Goal: Task Accomplishment & Management: Use online tool/utility

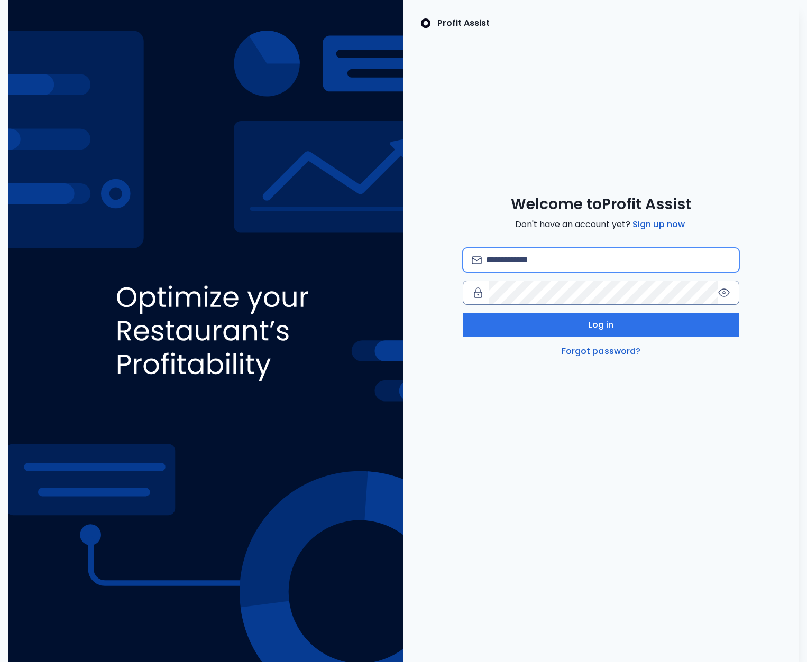
click at [526, 266] on input "email" at bounding box center [608, 259] width 244 height 23
type input "*"
type input "**********"
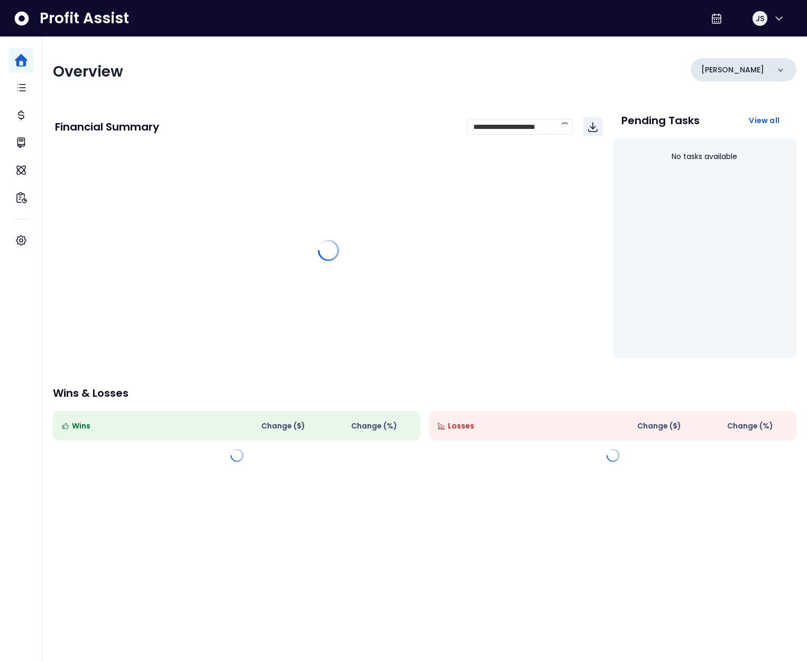
click at [740, 64] on div "[PERSON_NAME]" at bounding box center [743, 69] width 106 height 23
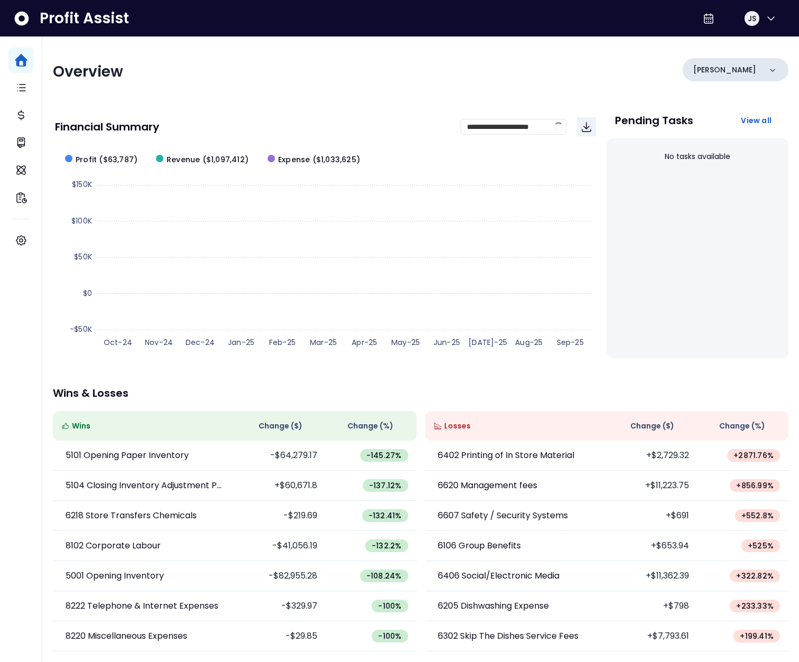
click at [729, 68] on div "[PERSON_NAME]" at bounding box center [736, 69] width 106 height 23
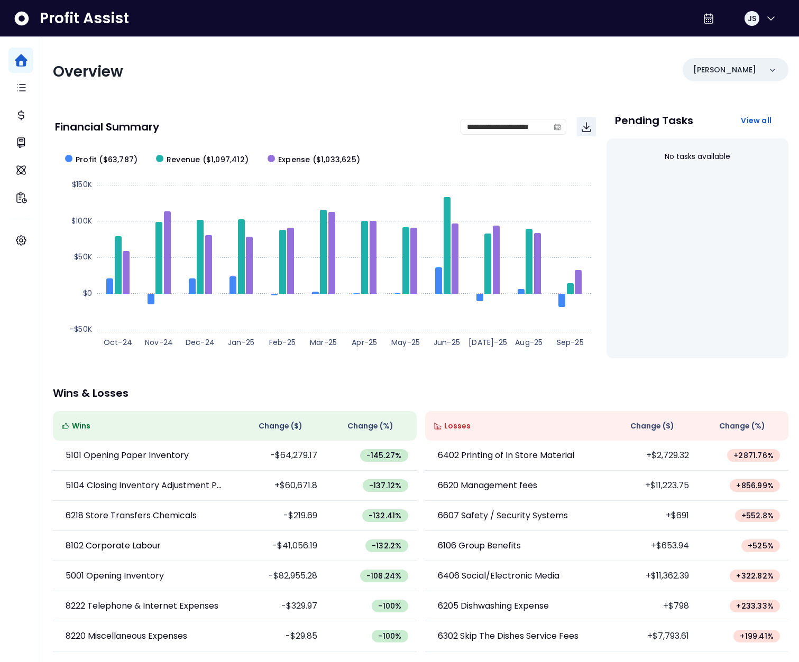
scroll to position [1, 0]
click at [756, 20] on button "JS" at bounding box center [760, 18] width 34 height 25
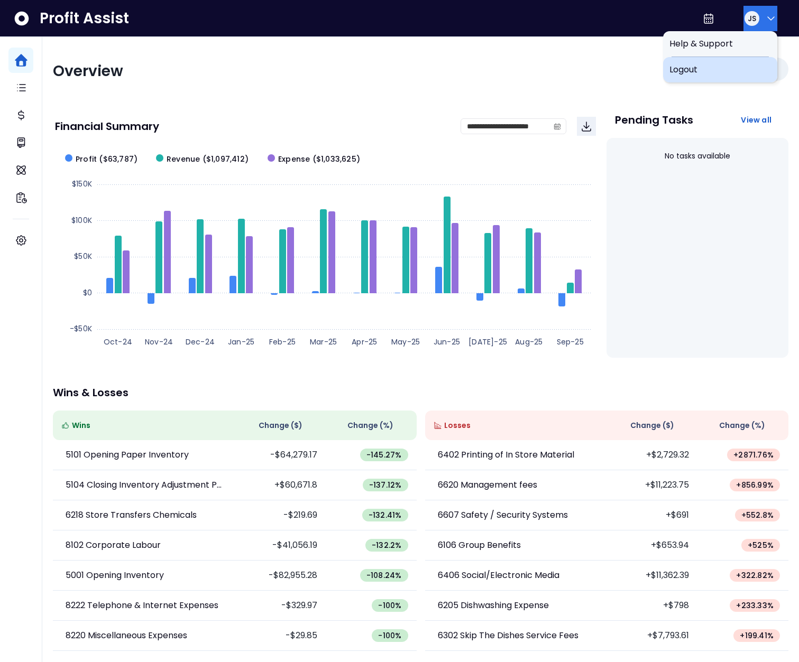
click at [720, 67] on span "Logout" at bounding box center [720, 69] width 102 height 13
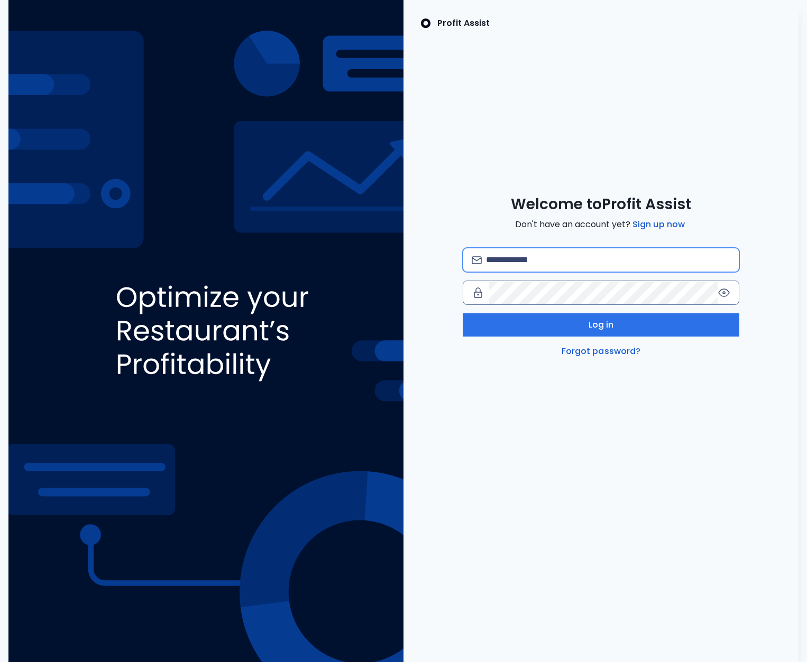
click at [540, 269] on input "email" at bounding box center [608, 259] width 244 height 23
type input "**********"
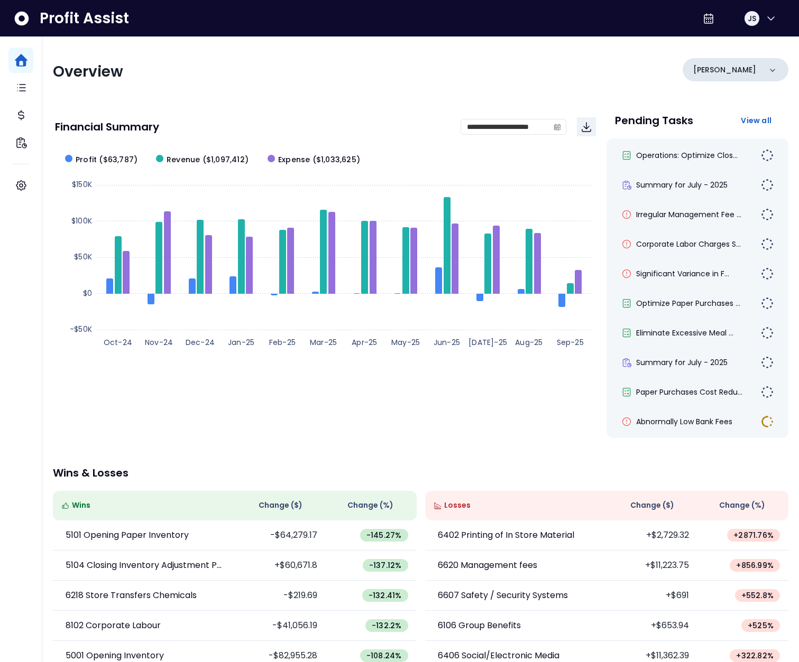
click at [741, 68] on div "[PERSON_NAME]" at bounding box center [736, 69] width 106 height 23
click at [730, 161] on div "Operations: Optimize Clos..." at bounding box center [697, 155] width 165 height 25
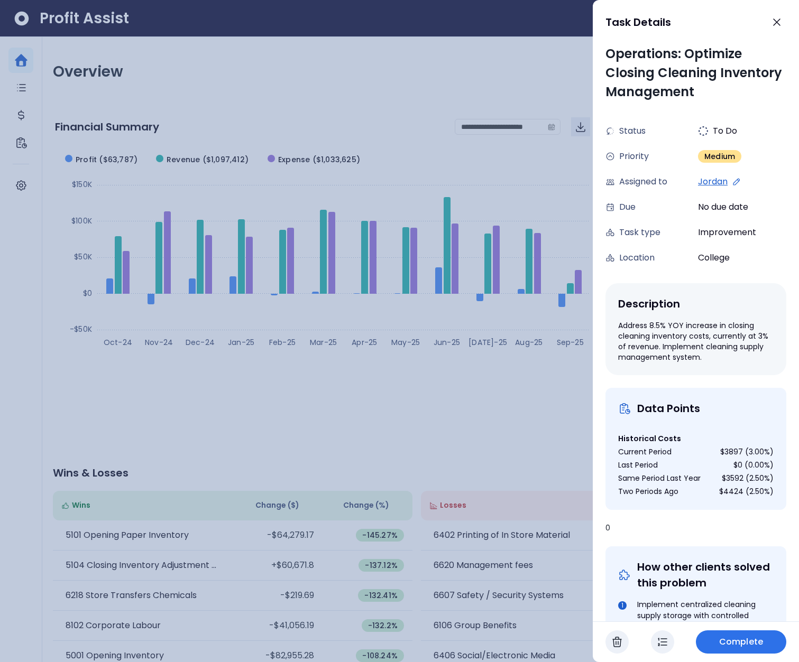
click at [575, 53] on div at bounding box center [399, 331] width 799 height 662
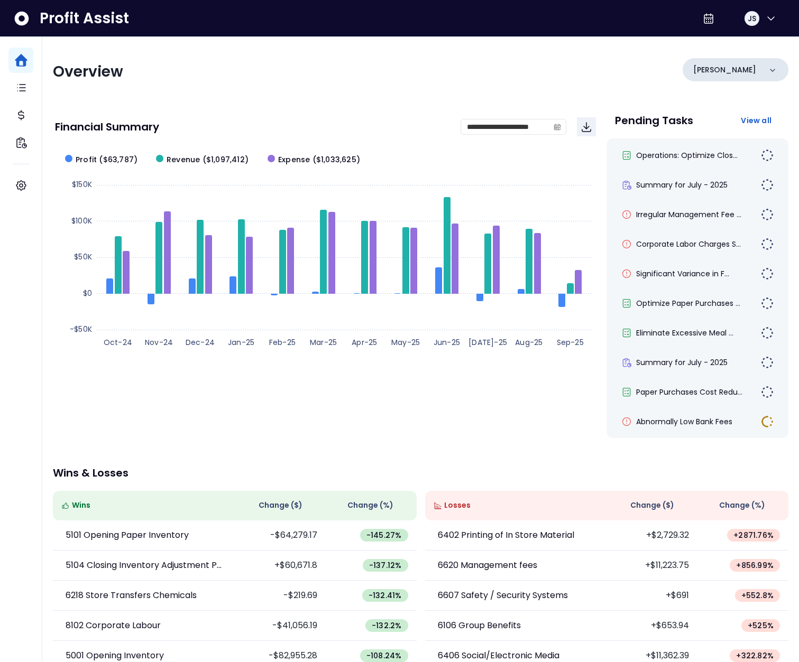
click at [734, 67] on div "[PERSON_NAME]" at bounding box center [736, 69] width 106 height 23
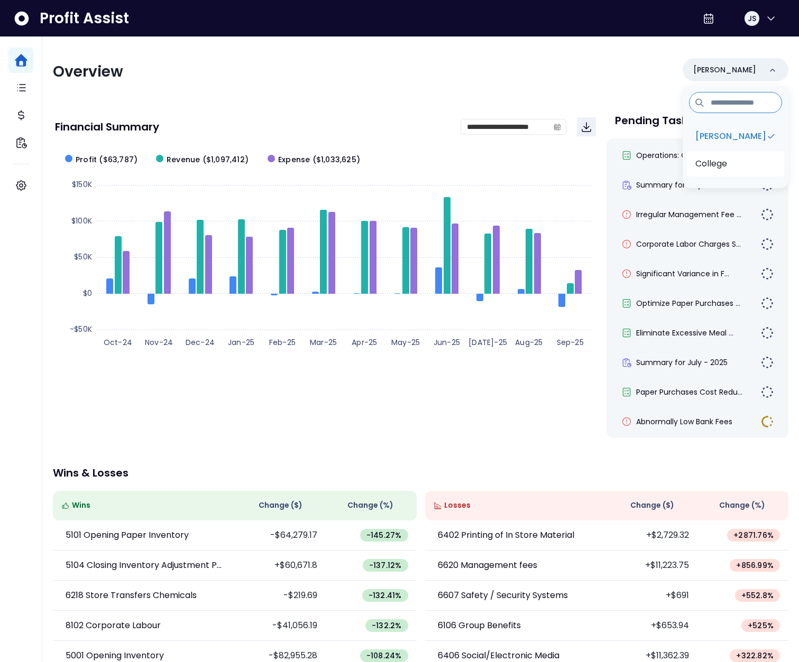
click at [727, 165] on p "College" at bounding box center [711, 164] width 32 height 13
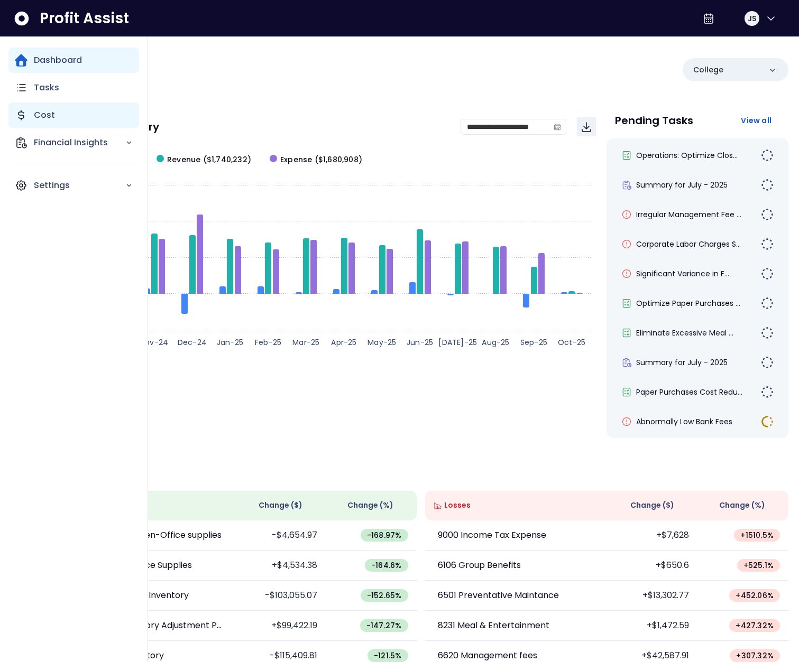
click at [25, 121] on icon "Main navigation" at bounding box center [21, 115] width 13 height 13
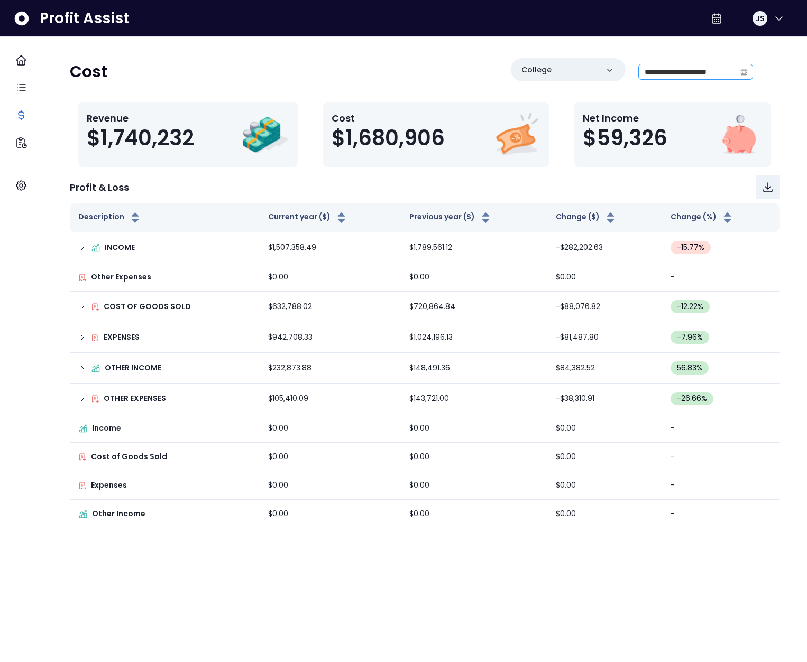
click at [741, 71] on icon "calendar" at bounding box center [743, 71] width 7 height 7
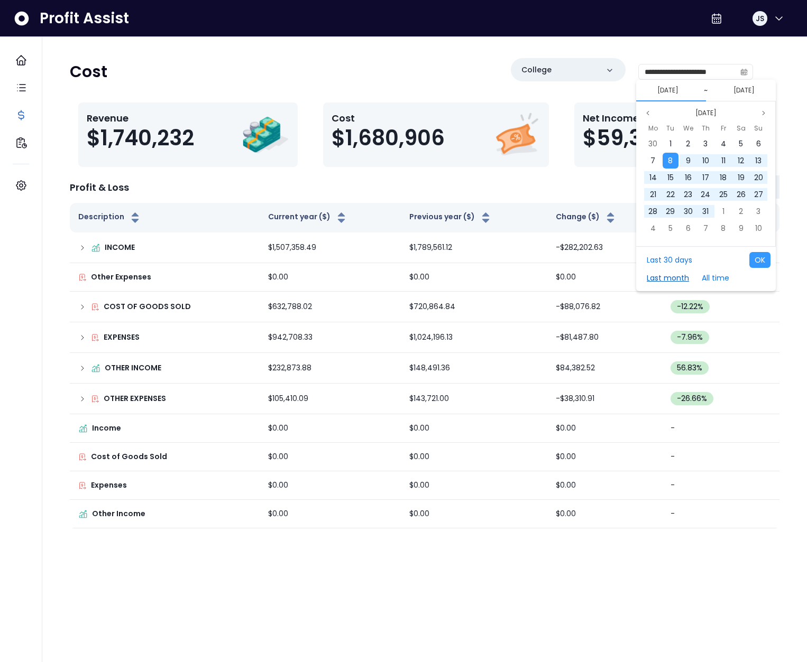
click at [665, 282] on button "Last month" at bounding box center [667, 278] width 53 height 16
click at [753, 260] on button "OK" at bounding box center [759, 260] width 21 height 16
type input "**********"
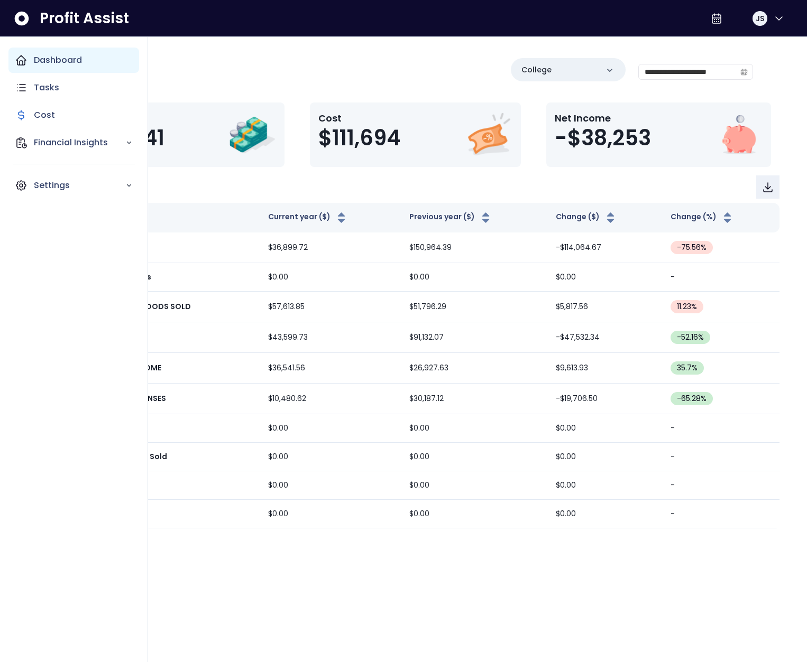
click at [16, 59] on icon "Main navigation" at bounding box center [21, 60] width 13 height 13
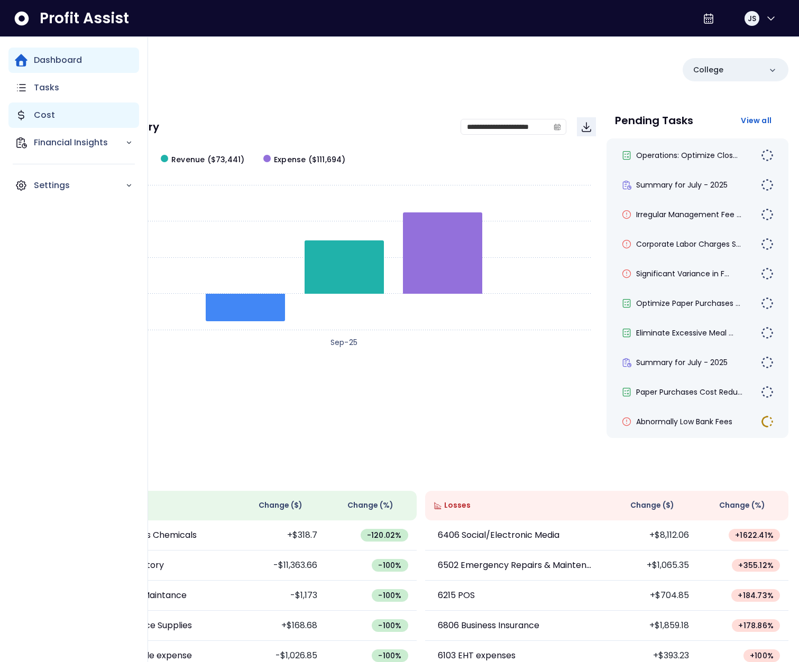
click at [28, 110] on div "Cost" at bounding box center [73, 115] width 131 height 25
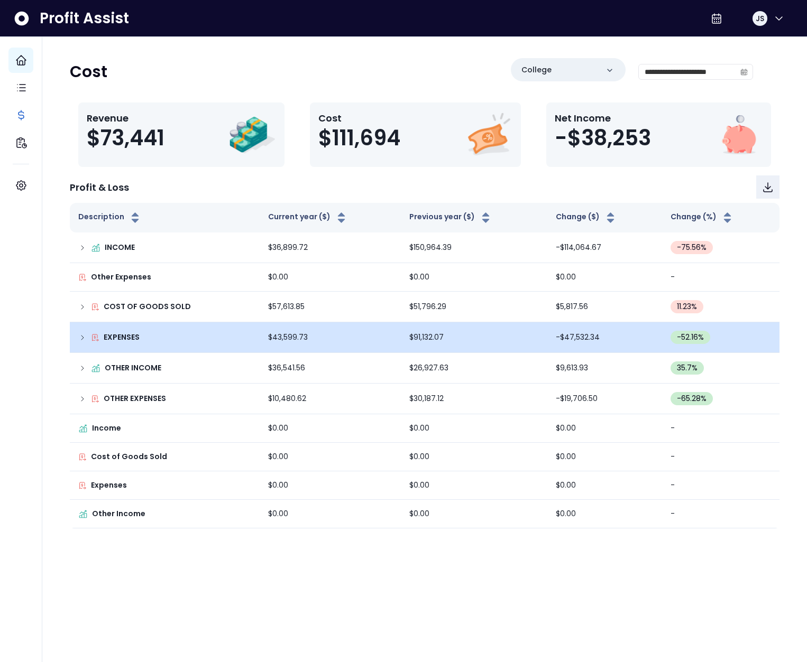
click at [77, 328] on td "EXPENSES" at bounding box center [165, 337] width 190 height 31
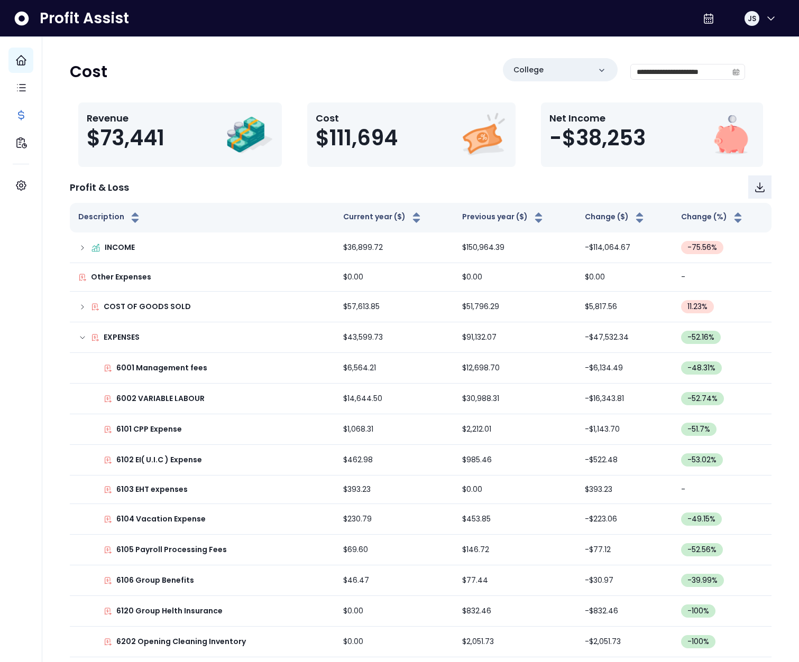
click at [247, 177] on div "Profit & Loss" at bounding box center [421, 187] width 702 height 23
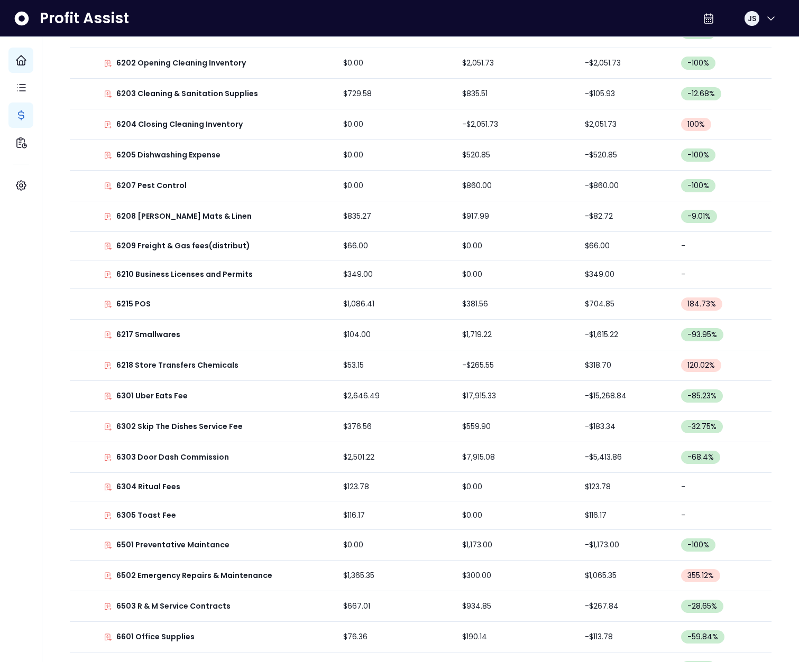
scroll to position [579, 0]
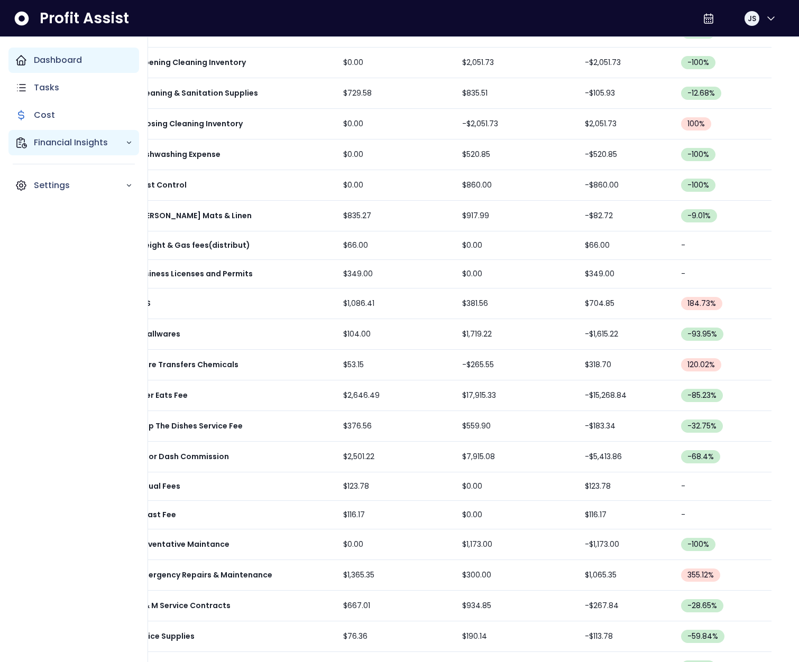
click at [34, 141] on p "Financial Insights" at bounding box center [79, 142] width 91 height 13
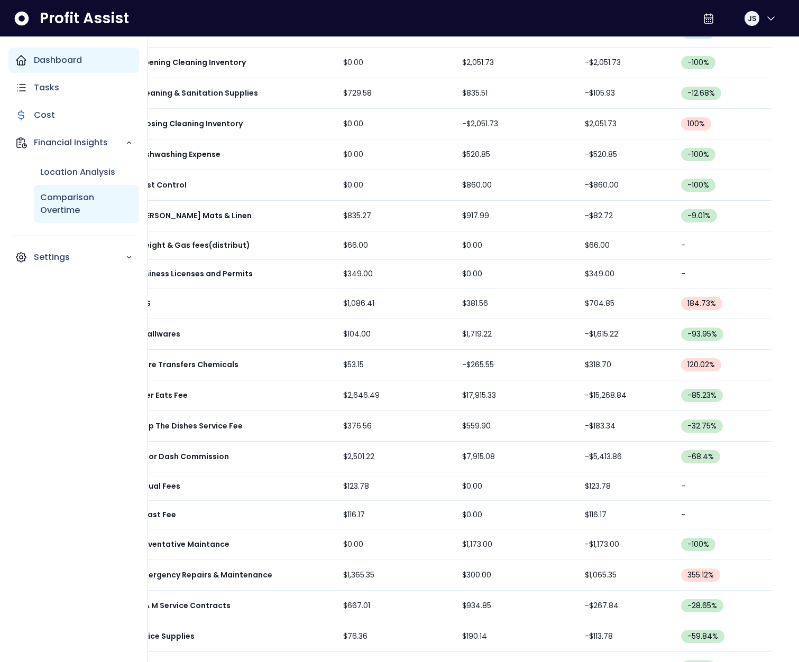
click at [66, 194] on p "Comparison Overtime" at bounding box center [86, 203] width 93 height 25
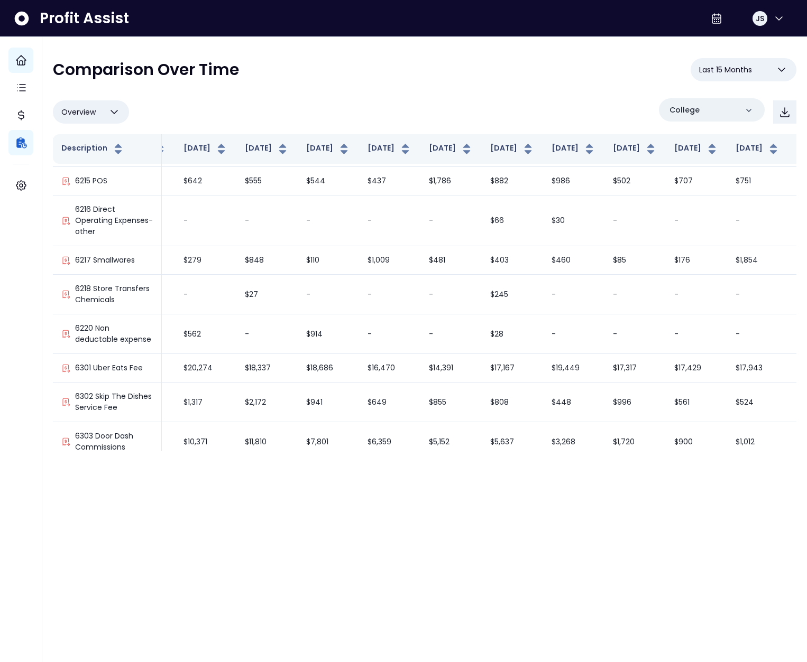
scroll to position [1216, 197]
